Goal: Information Seeking & Learning: Compare options

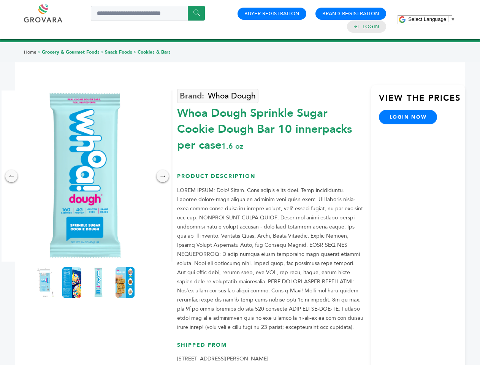
click at [432, 19] on span "Select Language" at bounding box center [427, 19] width 38 height 6
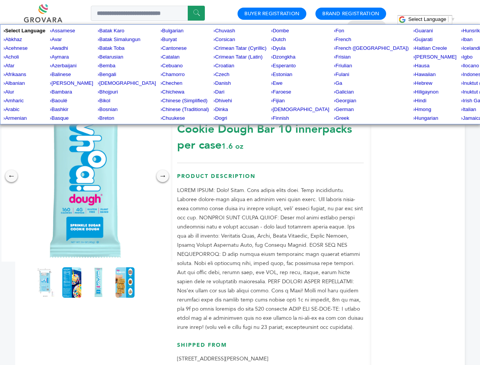
click at [85, 176] on img at bounding box center [85, 175] width 171 height 171
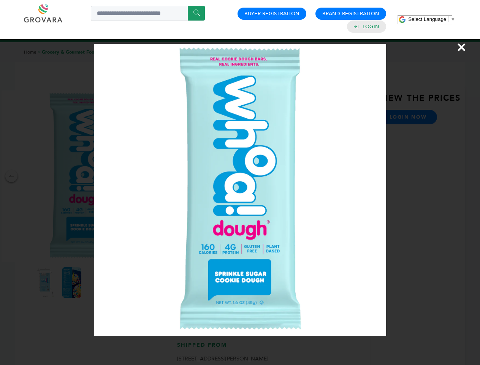
click at [11, 176] on div "×" at bounding box center [240, 182] width 480 height 365
click at [163, 176] on div "→" at bounding box center [163, 176] width 12 height 12
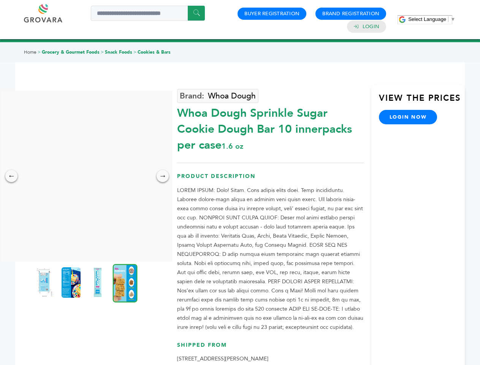
click at [45, 282] on img at bounding box center [44, 282] width 19 height 30
click at [0, 0] on div "×" at bounding box center [0, 0] width 0 height 0
click at [98, 282] on img at bounding box center [97, 282] width 19 height 30
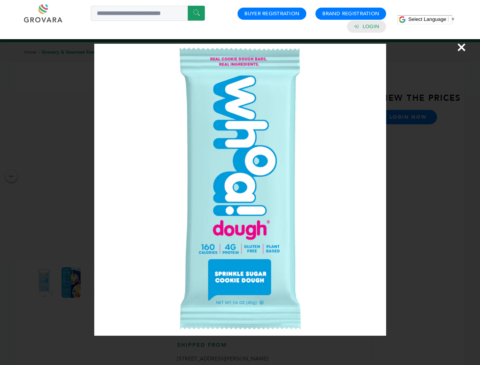
click at [125, 282] on div "×" at bounding box center [240, 182] width 480 height 365
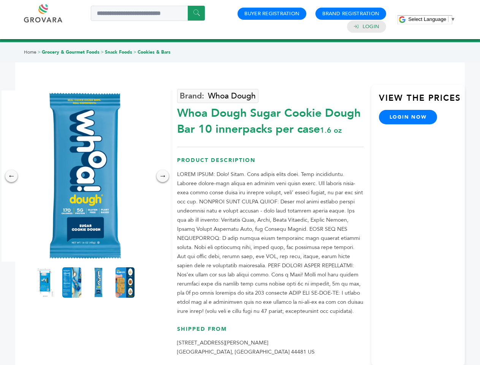
click at [432, 19] on span "Select Language" at bounding box center [427, 19] width 38 height 6
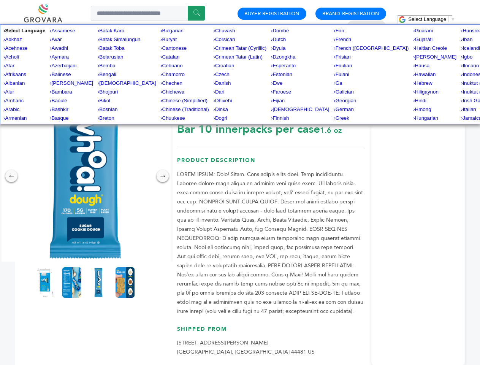
click at [85, 176] on img at bounding box center [85, 175] width 171 height 171
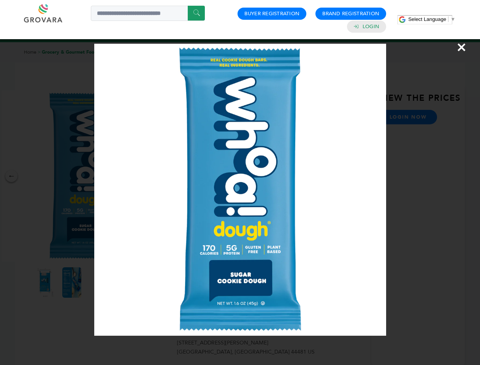
click at [11, 176] on div "×" at bounding box center [240, 182] width 480 height 365
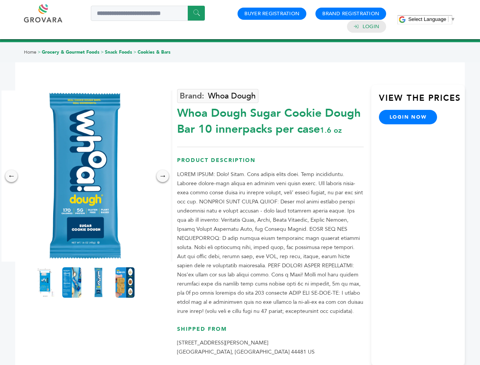
click at [163, 176] on div "→" at bounding box center [163, 176] width 12 height 12
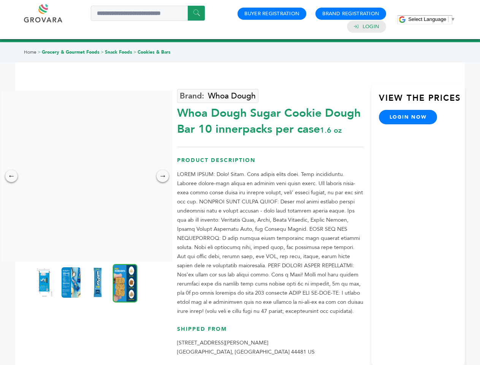
click at [45, 282] on img at bounding box center [44, 282] width 19 height 30
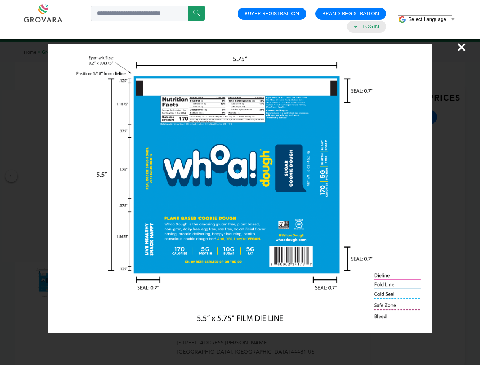
click at [72, 282] on div "×" at bounding box center [240, 182] width 480 height 365
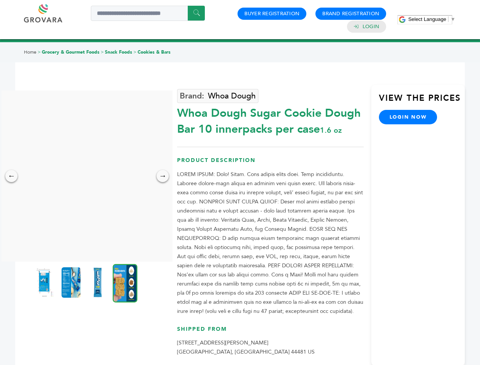
click at [98, 282] on img at bounding box center [97, 282] width 19 height 30
click at [0, 0] on div "×" at bounding box center [0, 0] width 0 height 0
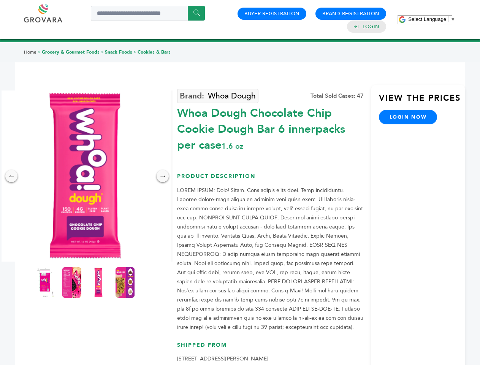
click at [432, 19] on span "Select Language" at bounding box center [427, 19] width 38 height 6
click at [85, 176] on img at bounding box center [85, 175] width 171 height 171
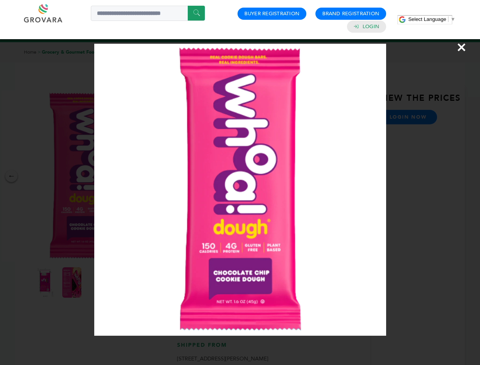
click at [11, 176] on div "×" at bounding box center [240, 182] width 480 height 365
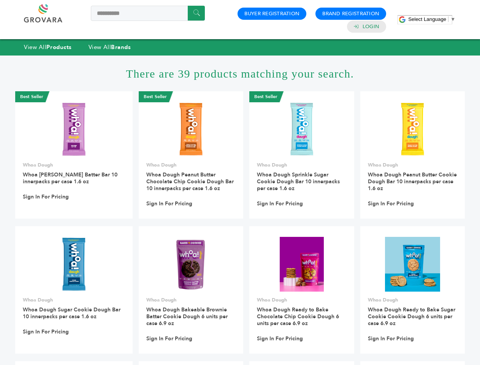
click at [432, 19] on span "Select Language" at bounding box center [427, 19] width 38 height 6
